Goal: Transaction & Acquisition: Purchase product/service

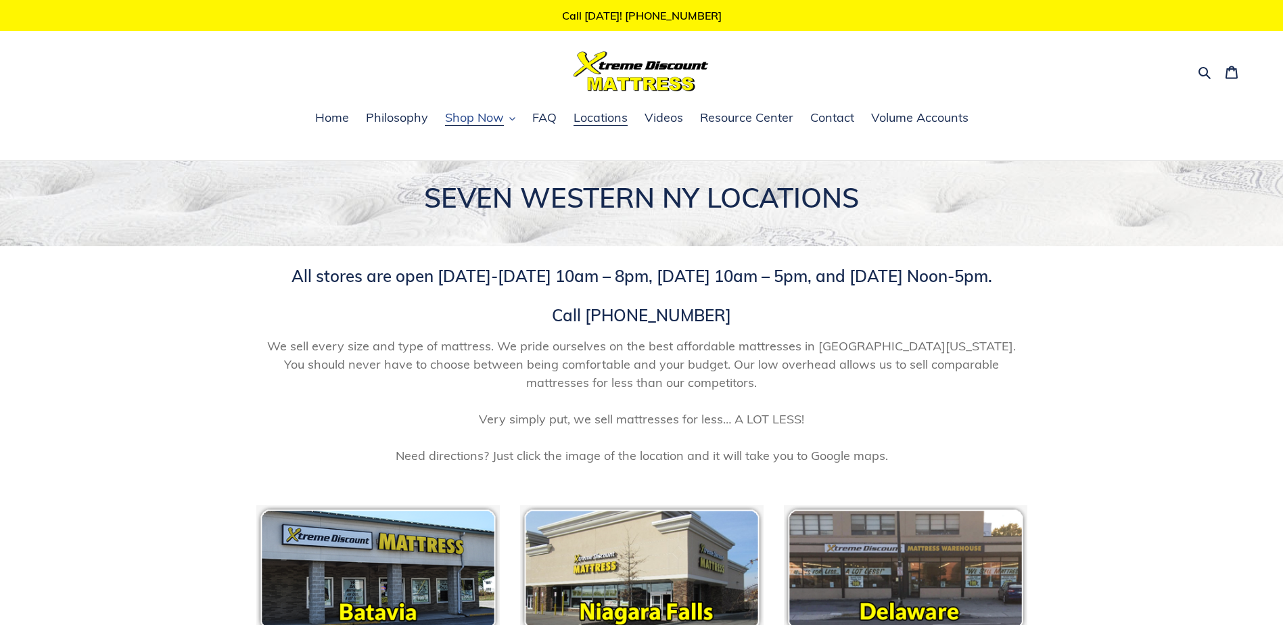
click at [486, 117] on span "Shop Now" at bounding box center [474, 118] width 59 height 16
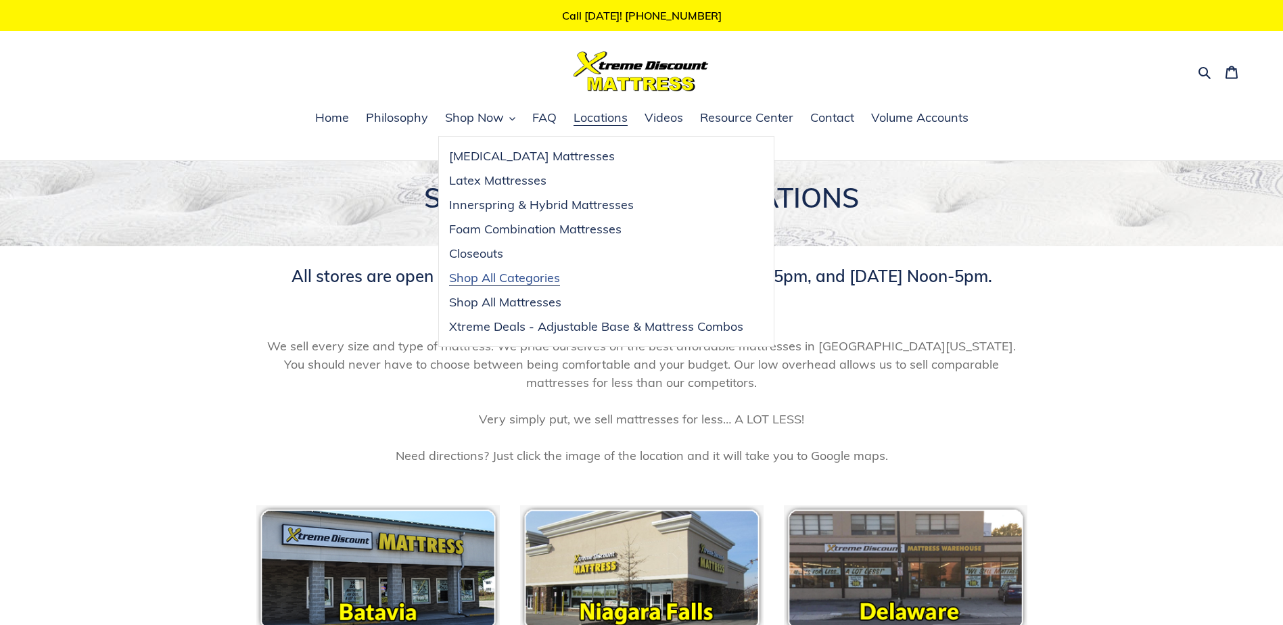
click at [514, 285] on span "Shop All Categories" at bounding box center [504, 278] width 111 height 16
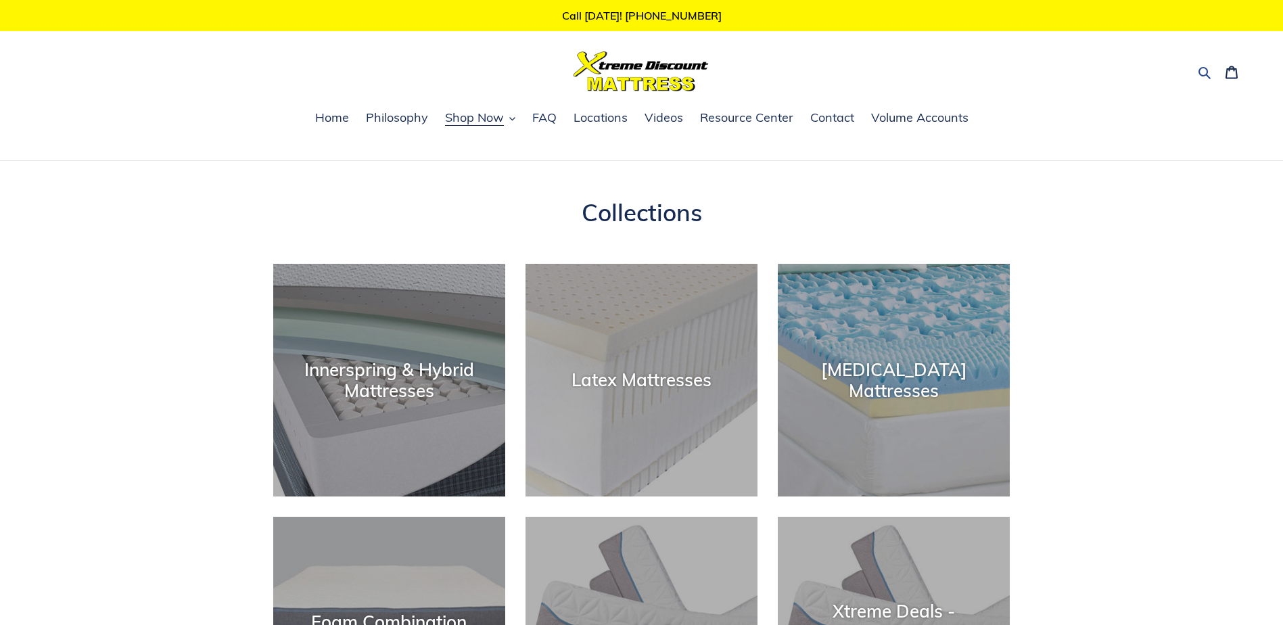
click at [1200, 71] on icon "button" at bounding box center [1204, 73] width 12 height 12
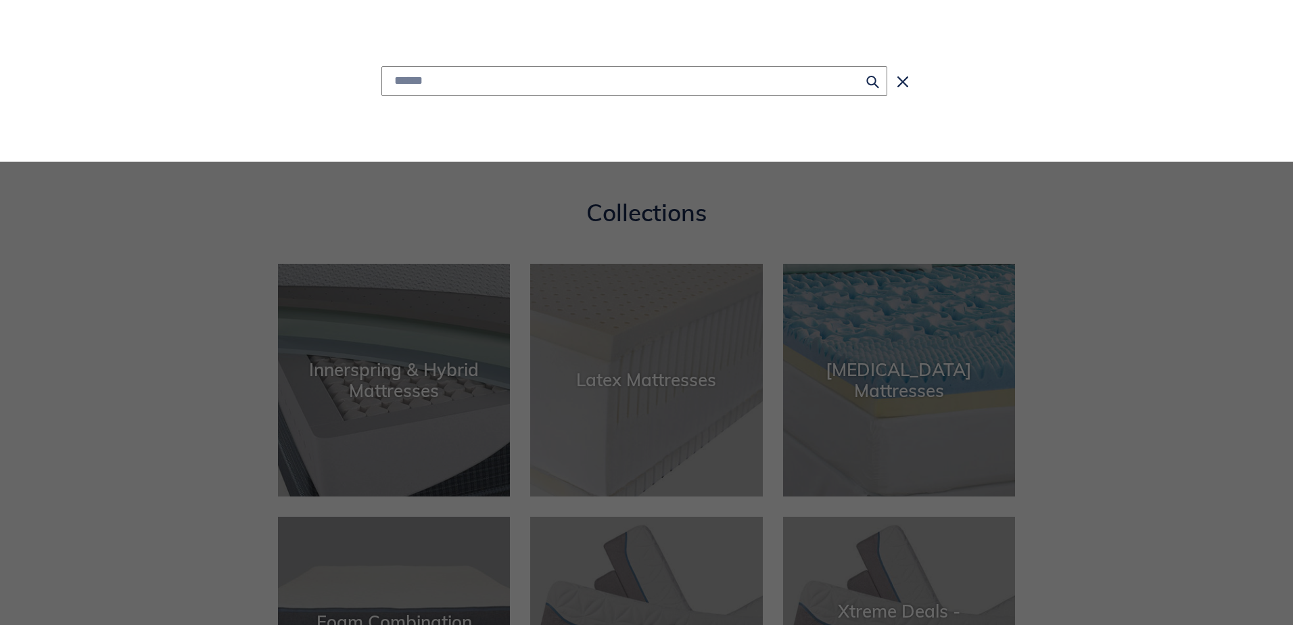
click at [627, 76] on input "Search" at bounding box center [634, 81] width 506 height 30
type input "*"
type input "**********"
click at [382, 96] on button "Search for “headboards”" at bounding box center [634, 114] width 504 height 37
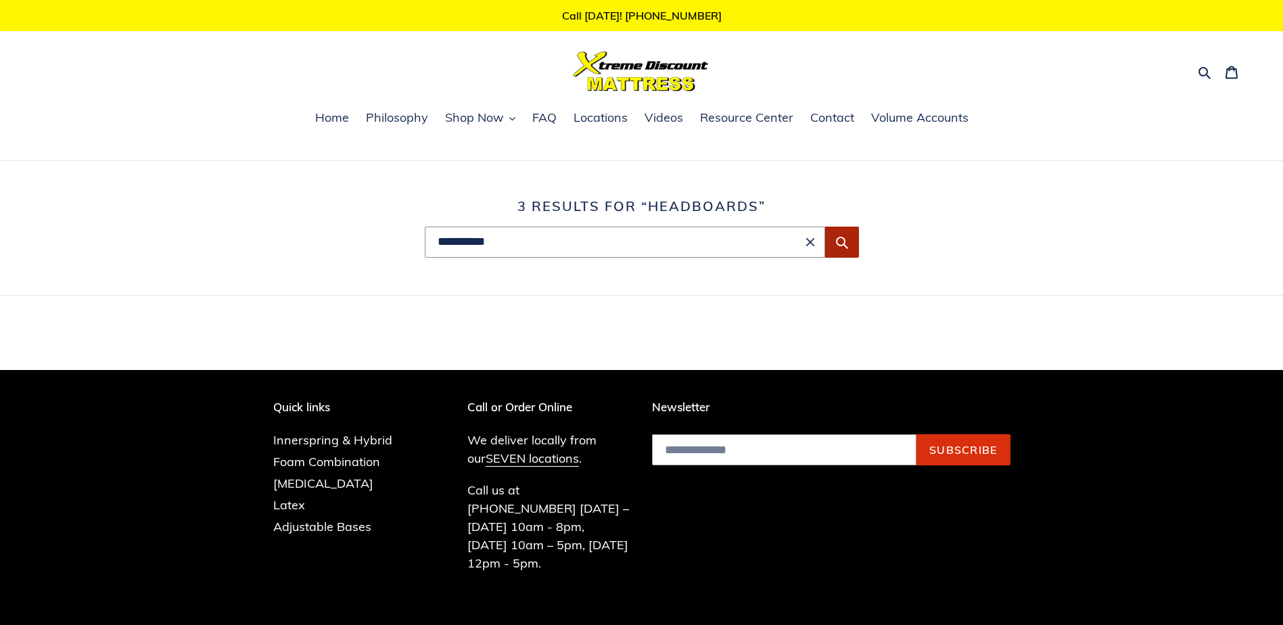
click at [837, 241] on icon "Submit" at bounding box center [842, 243] width 12 height 12
